Goal: Transaction & Acquisition: Register for event/course

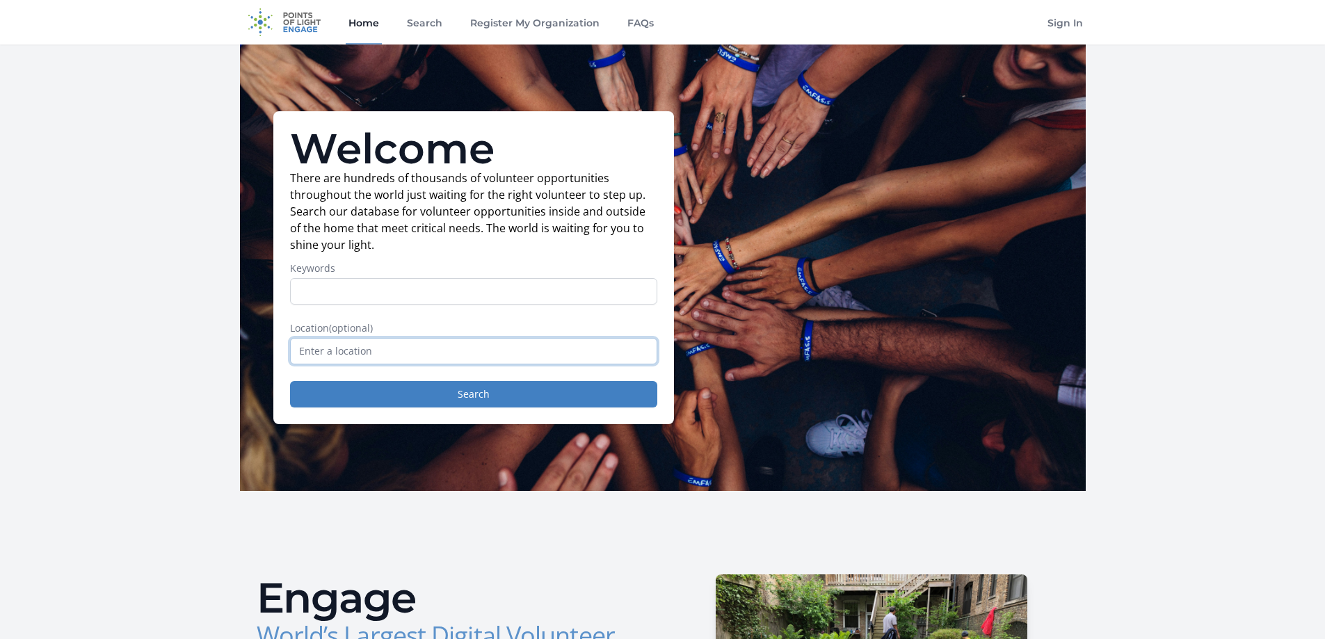
click at [344, 346] on input "text" at bounding box center [473, 351] width 367 height 26
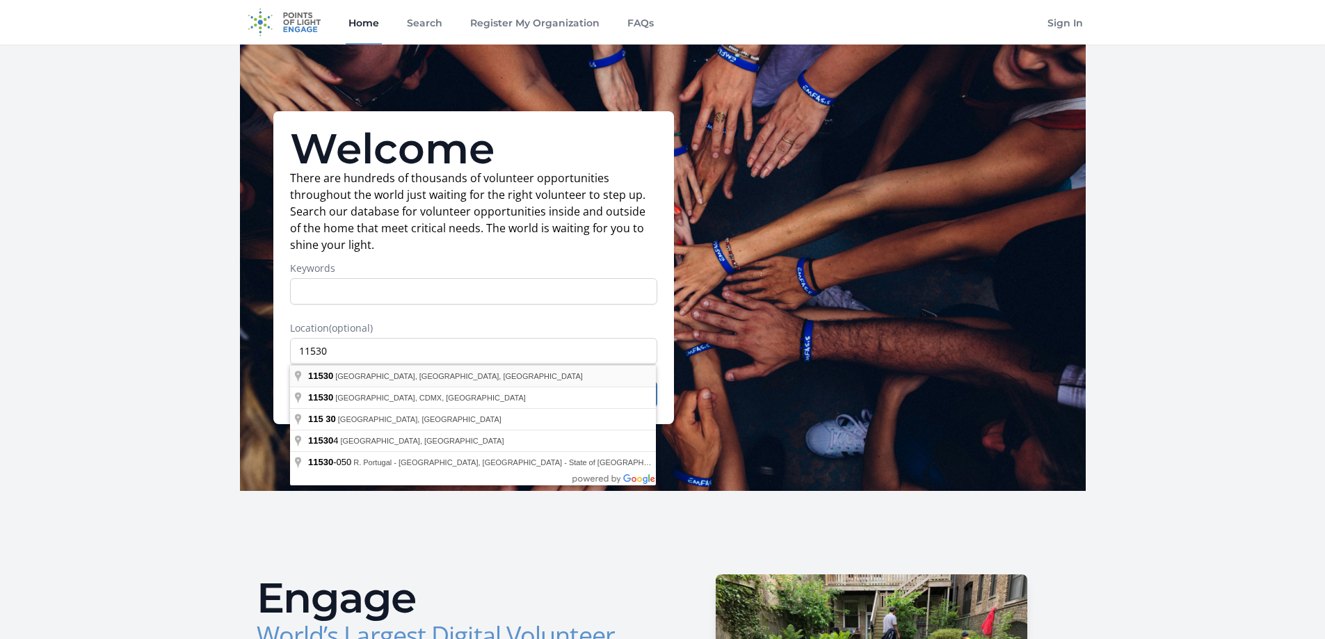
type input "[GEOGRAPHIC_DATA], [GEOGRAPHIC_DATA]"
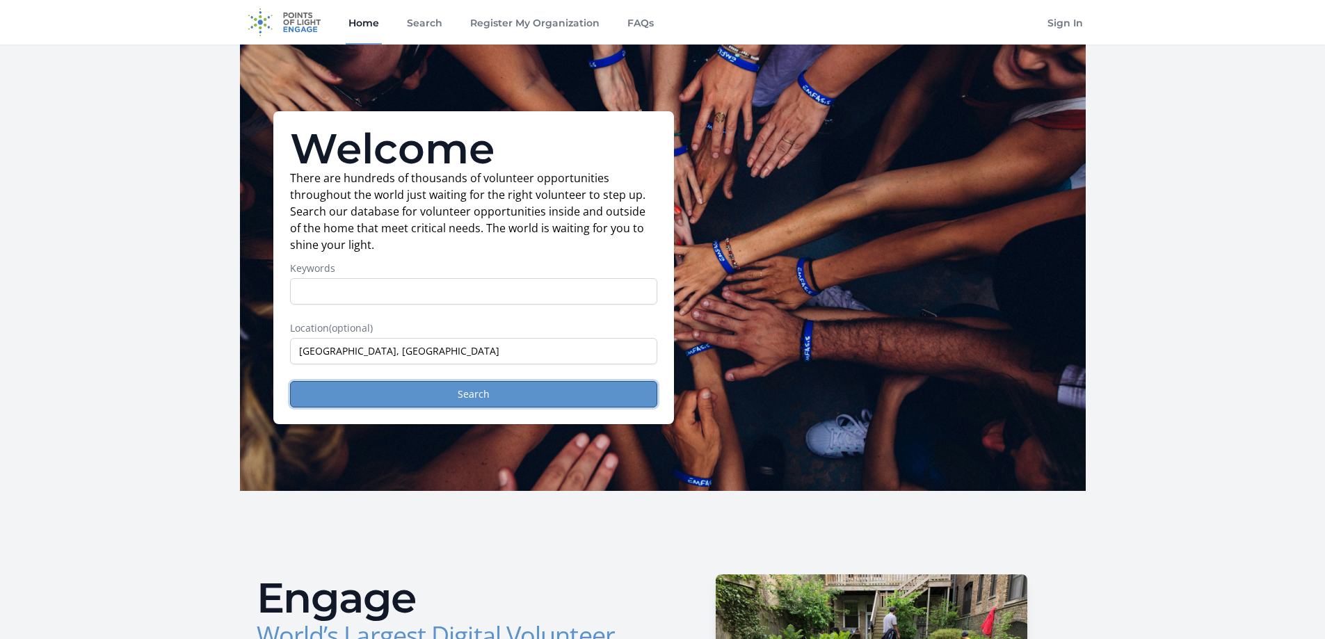
click at [476, 398] on button "Search" at bounding box center [473, 394] width 367 height 26
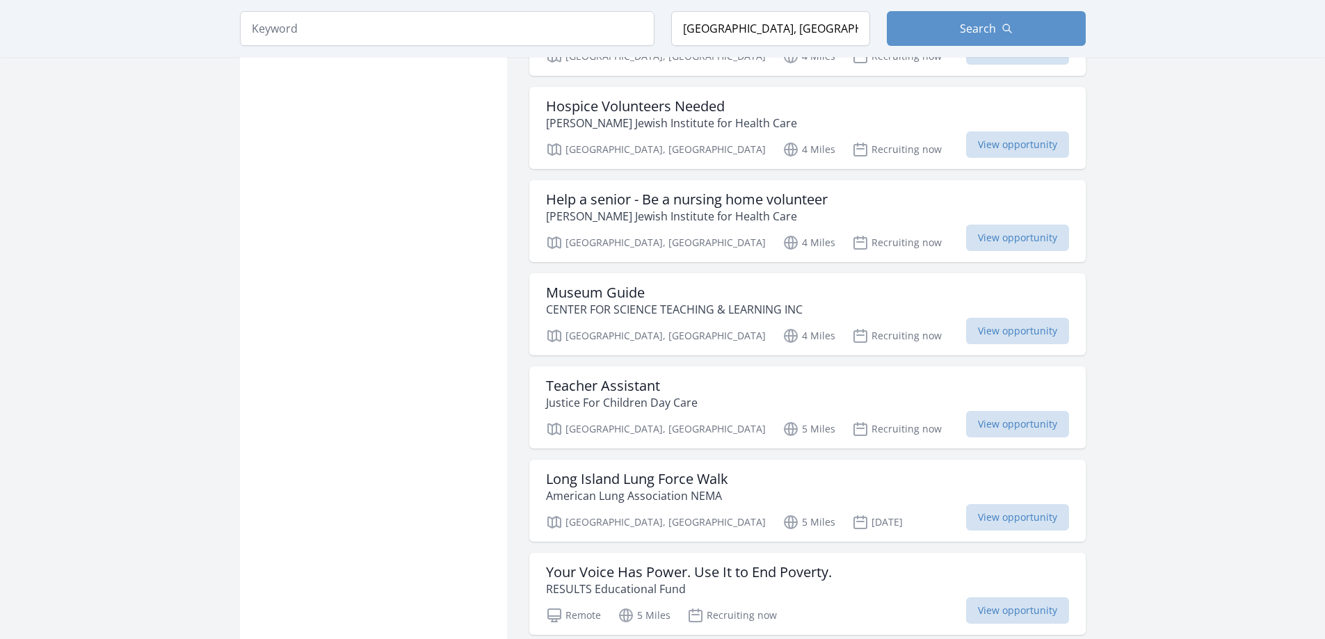
scroll to position [1460, 0]
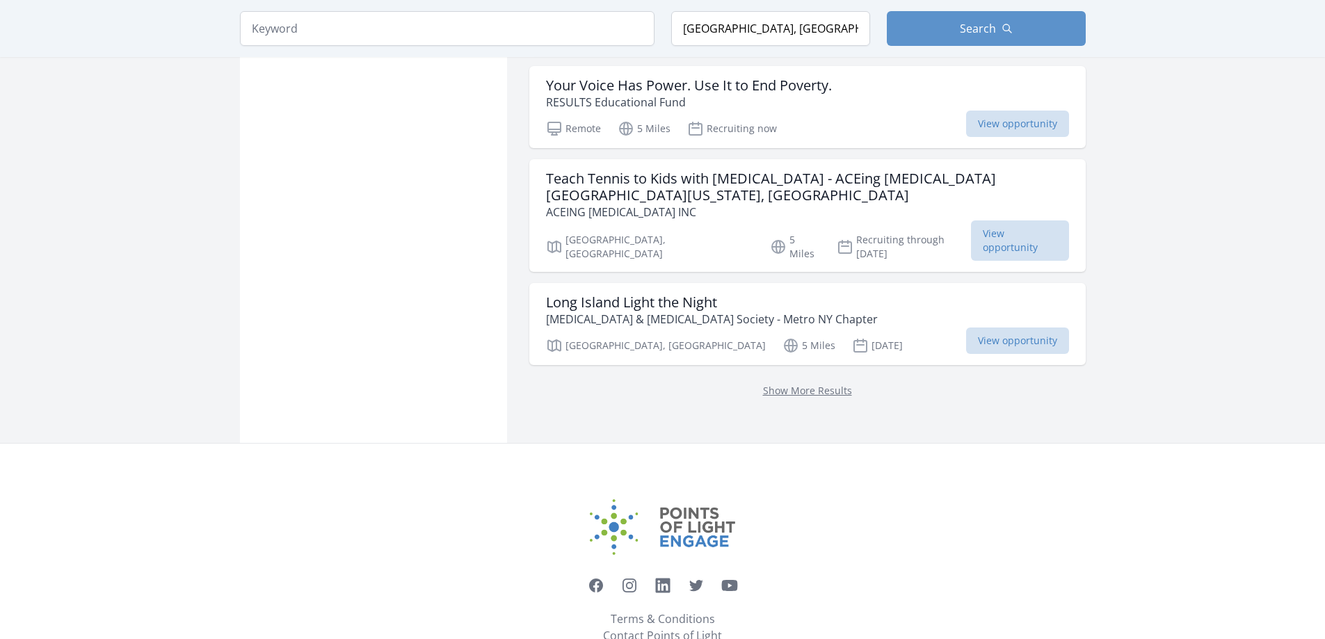
scroll to position [1752, 0]
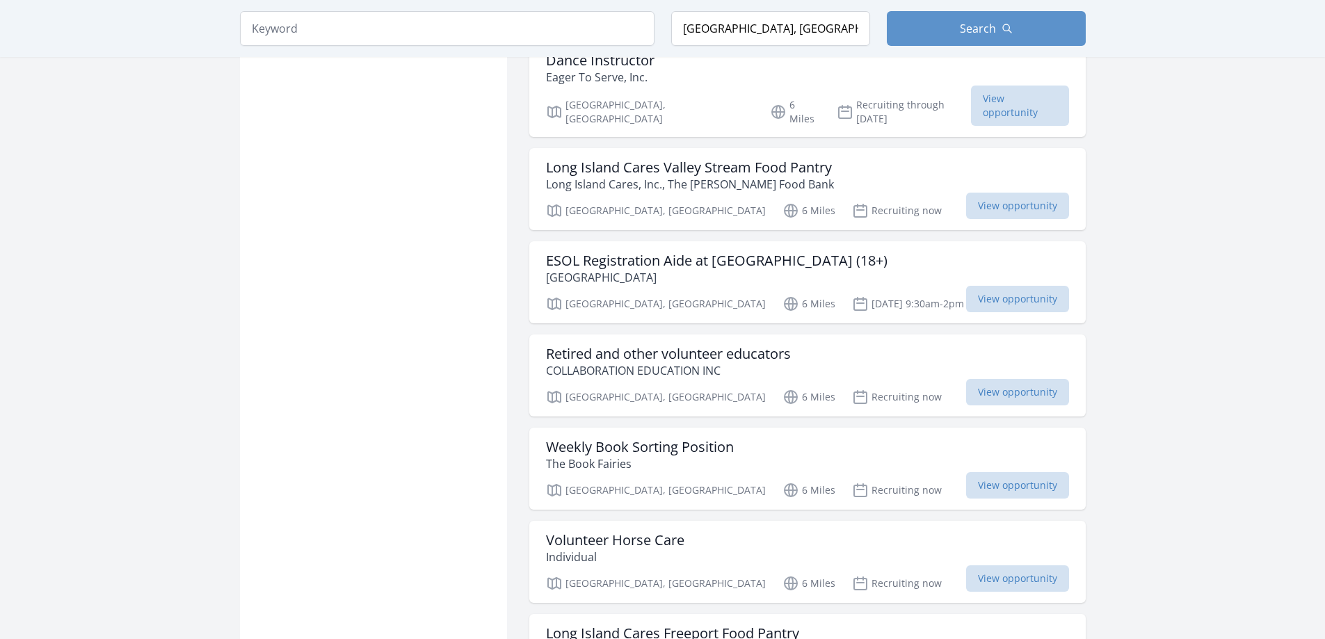
scroll to position [3477, 0]
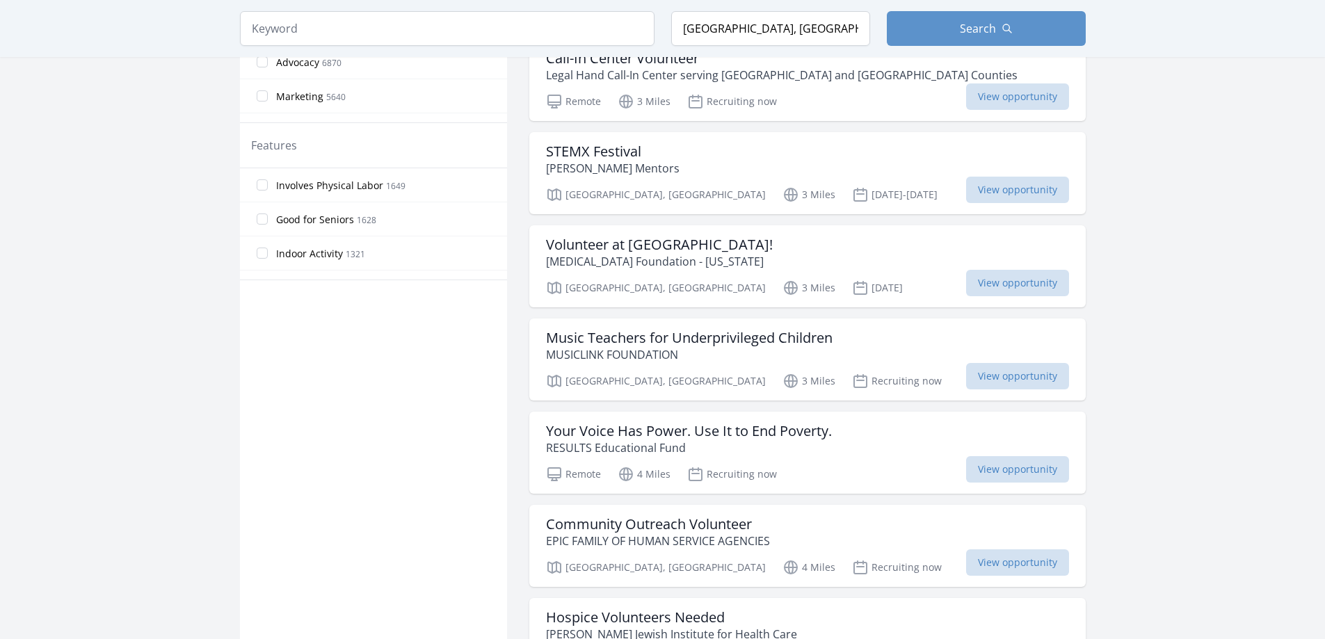
scroll to position [765, 0]
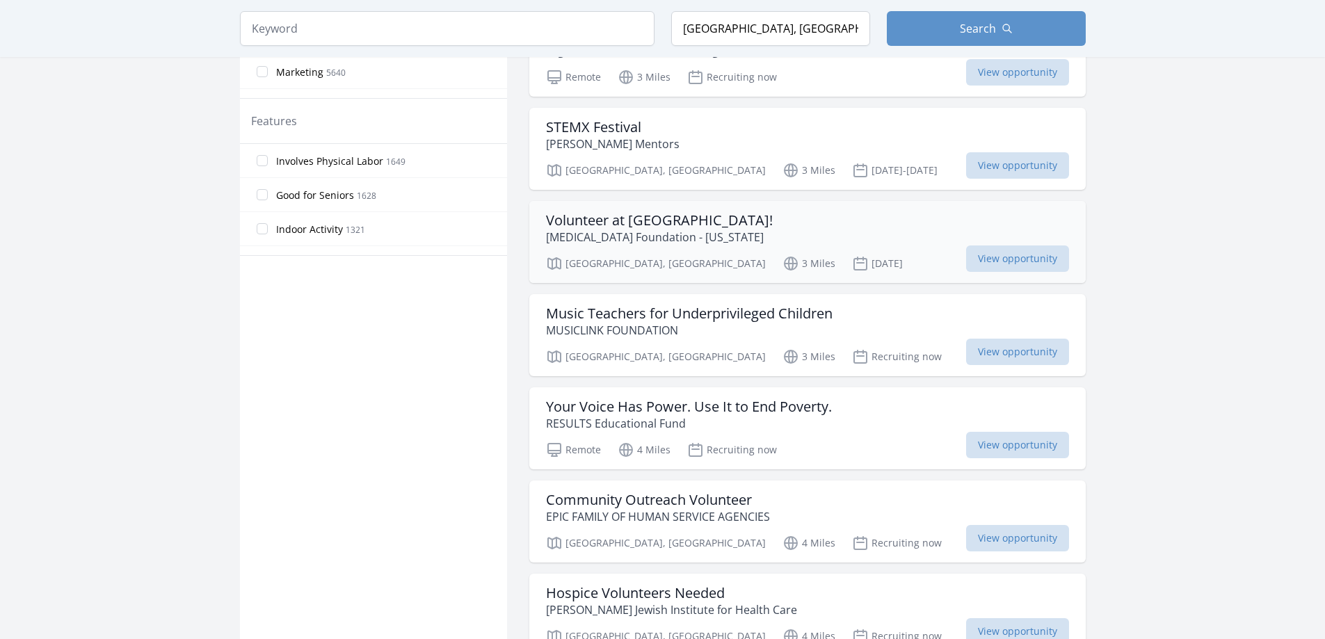
click at [661, 220] on h3 "Volunteer at Jingle Bell Run Long Island!" at bounding box center [659, 220] width 227 height 17
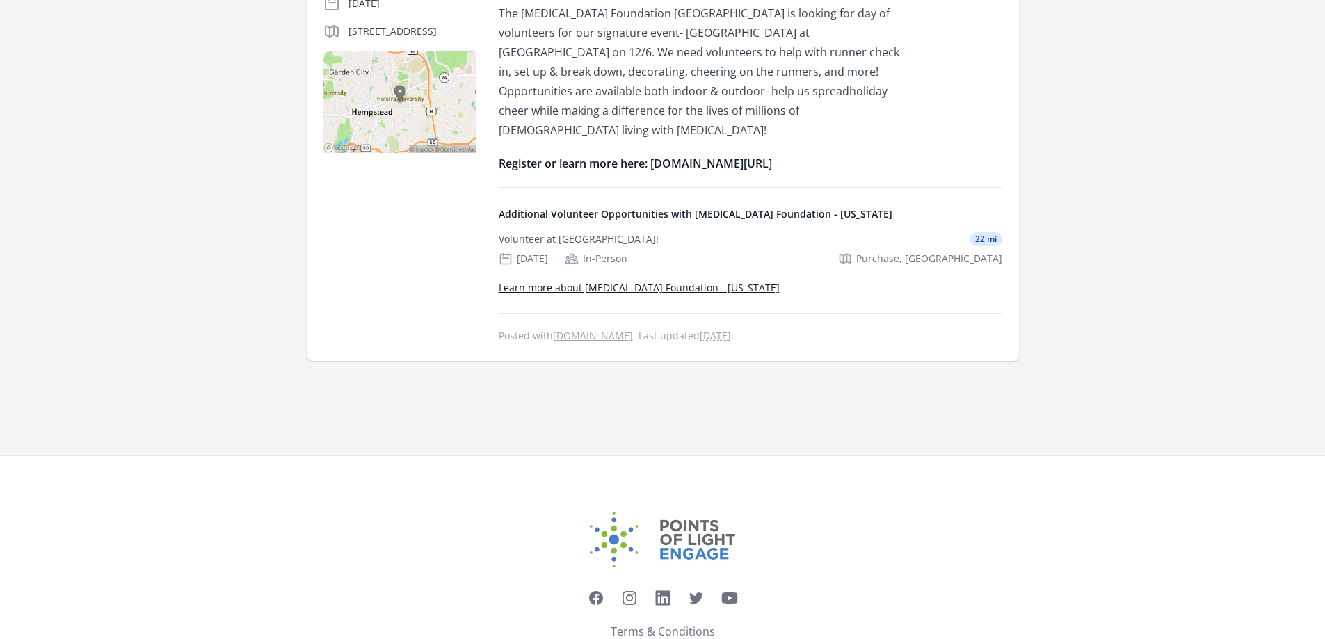
scroll to position [311, 0]
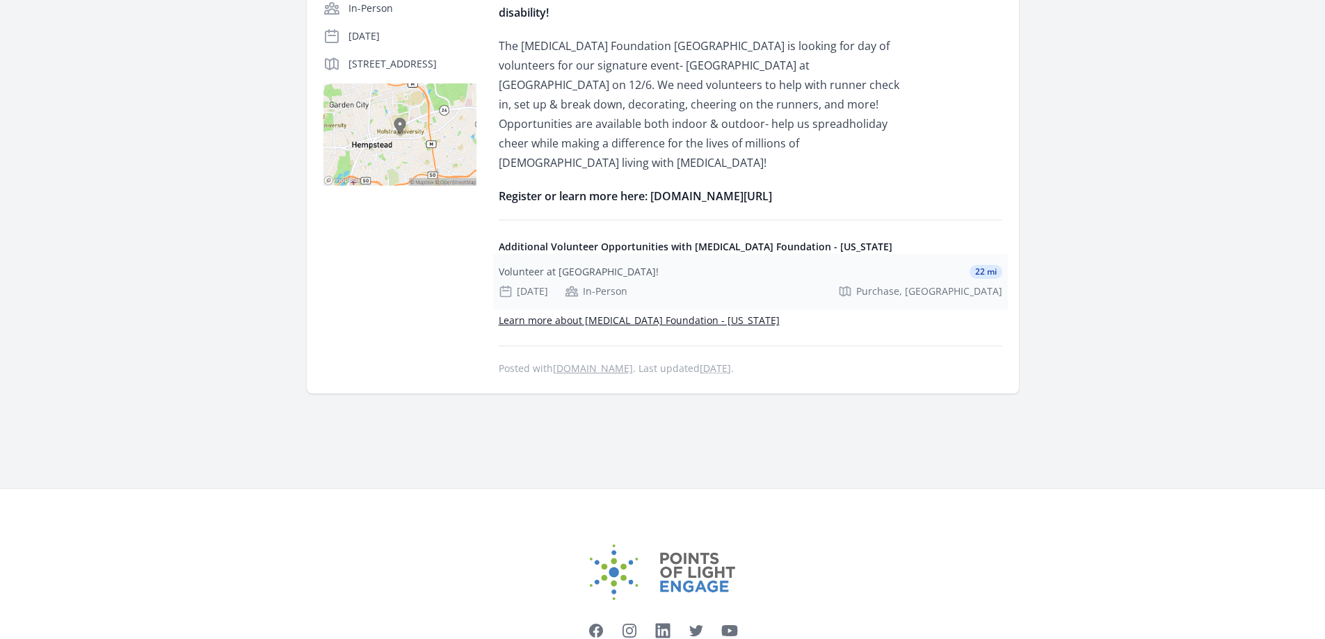
click at [602, 265] on div "Volunteer at Jingle Bell Run Westchester!" at bounding box center [579, 272] width 160 height 14
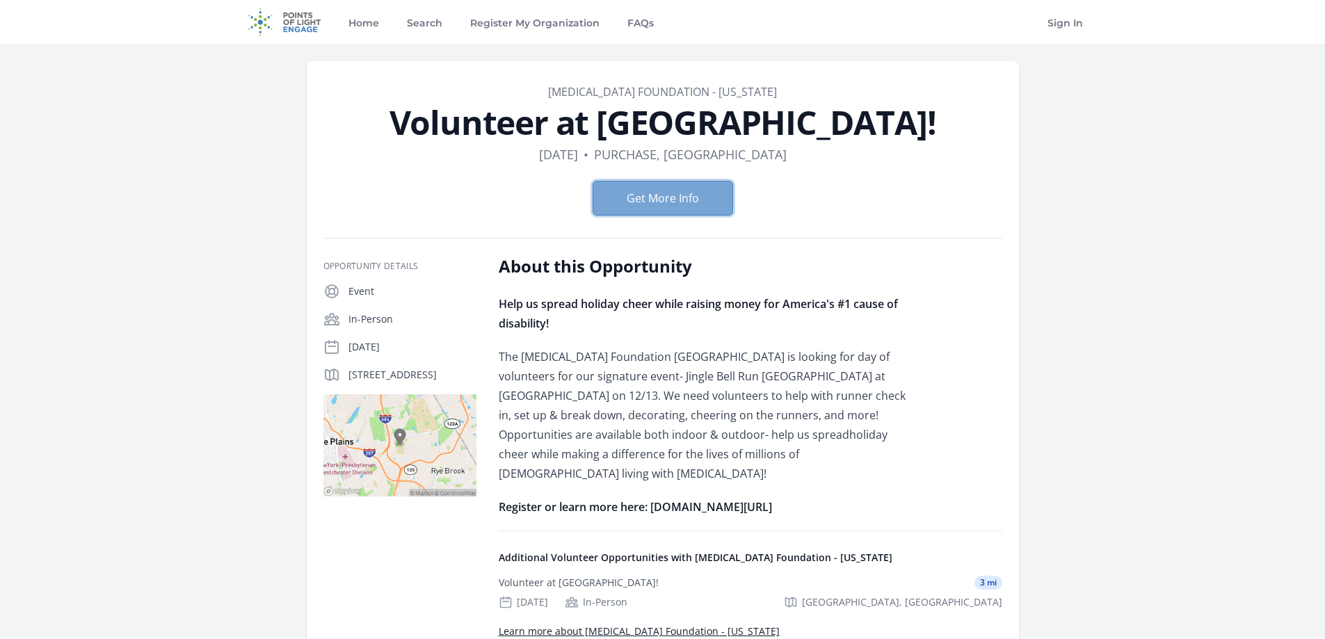
click at [650, 199] on button "Get More Info" at bounding box center [663, 198] width 140 height 35
